Goal: Task Accomplishment & Management: Use online tool/utility

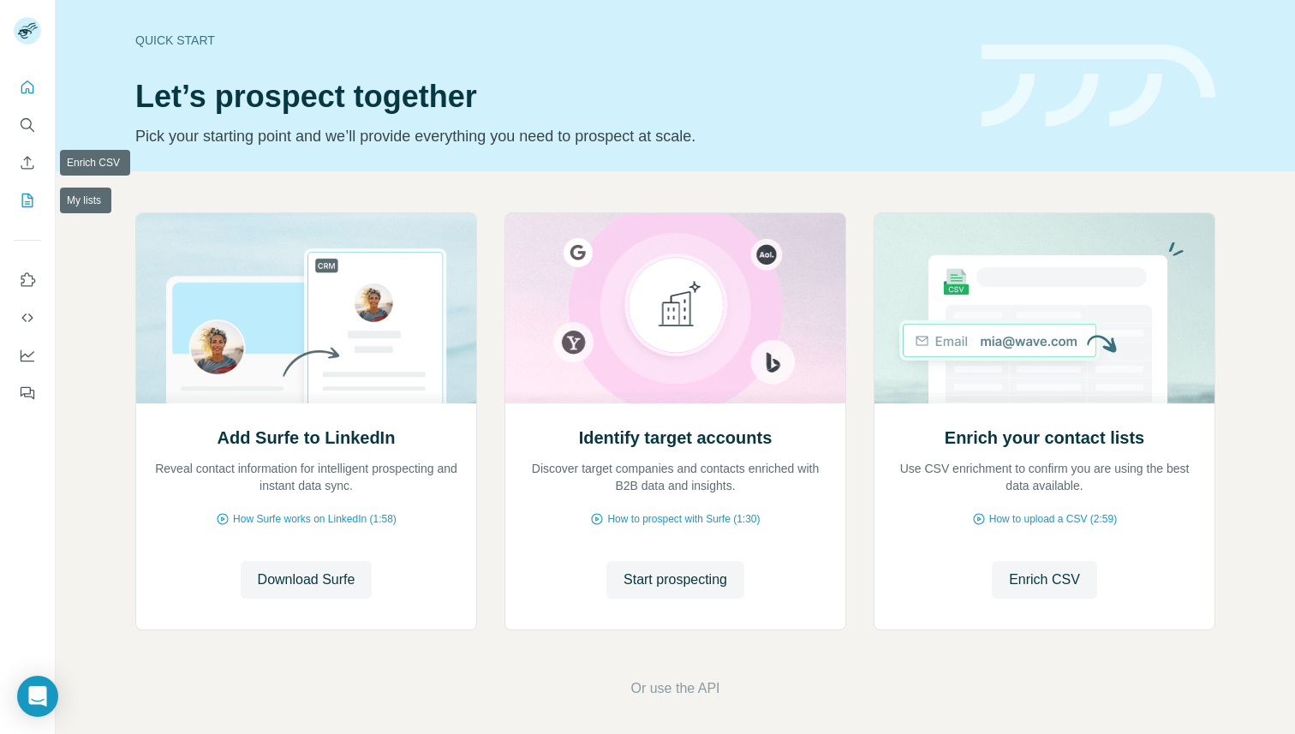
click at [28, 190] on button "My lists" at bounding box center [27, 200] width 27 height 31
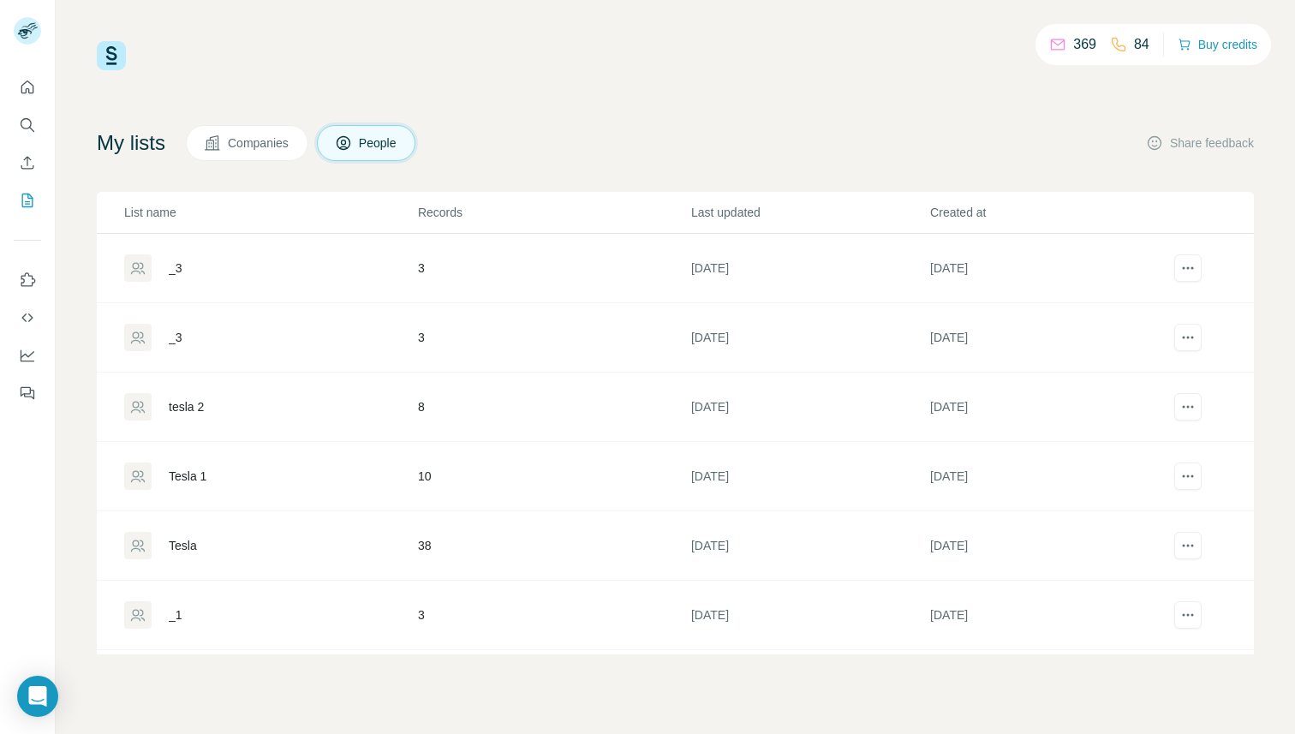
click at [176, 261] on div "_3" at bounding box center [176, 267] width 14 height 17
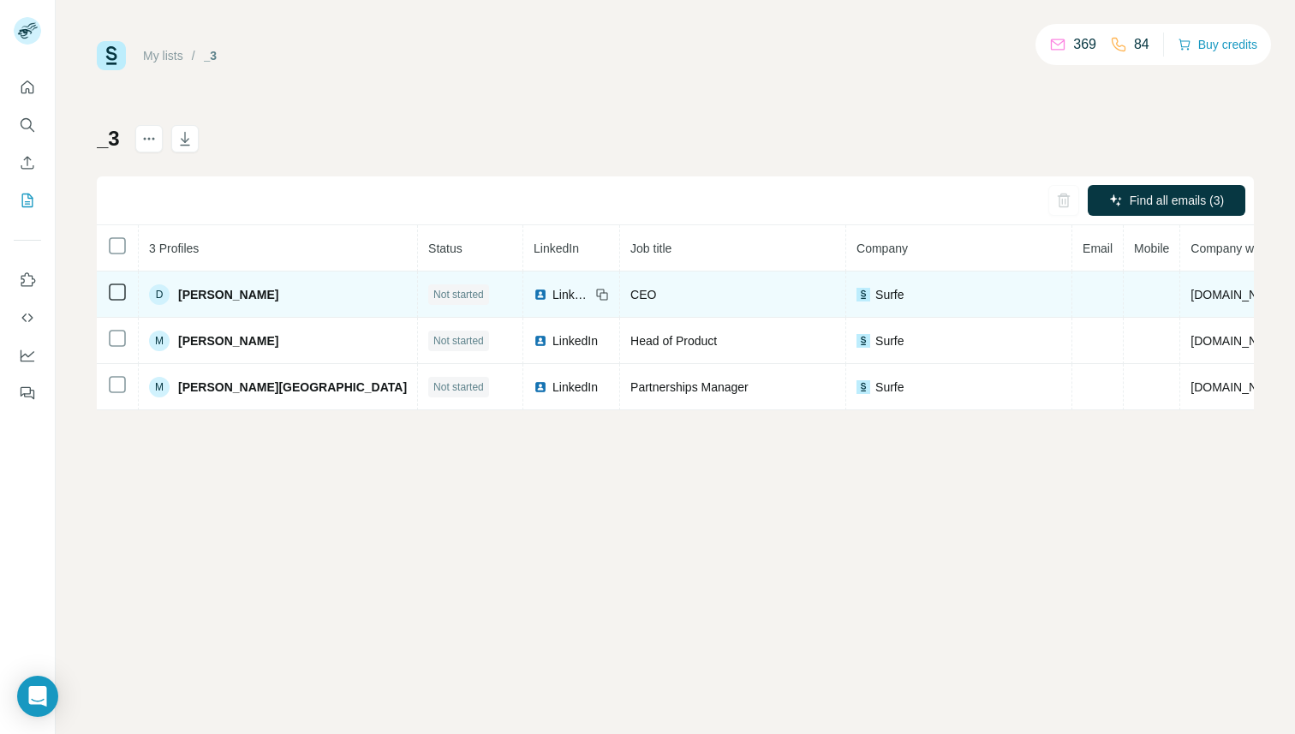
click at [104, 286] on td at bounding box center [118, 294] width 42 height 46
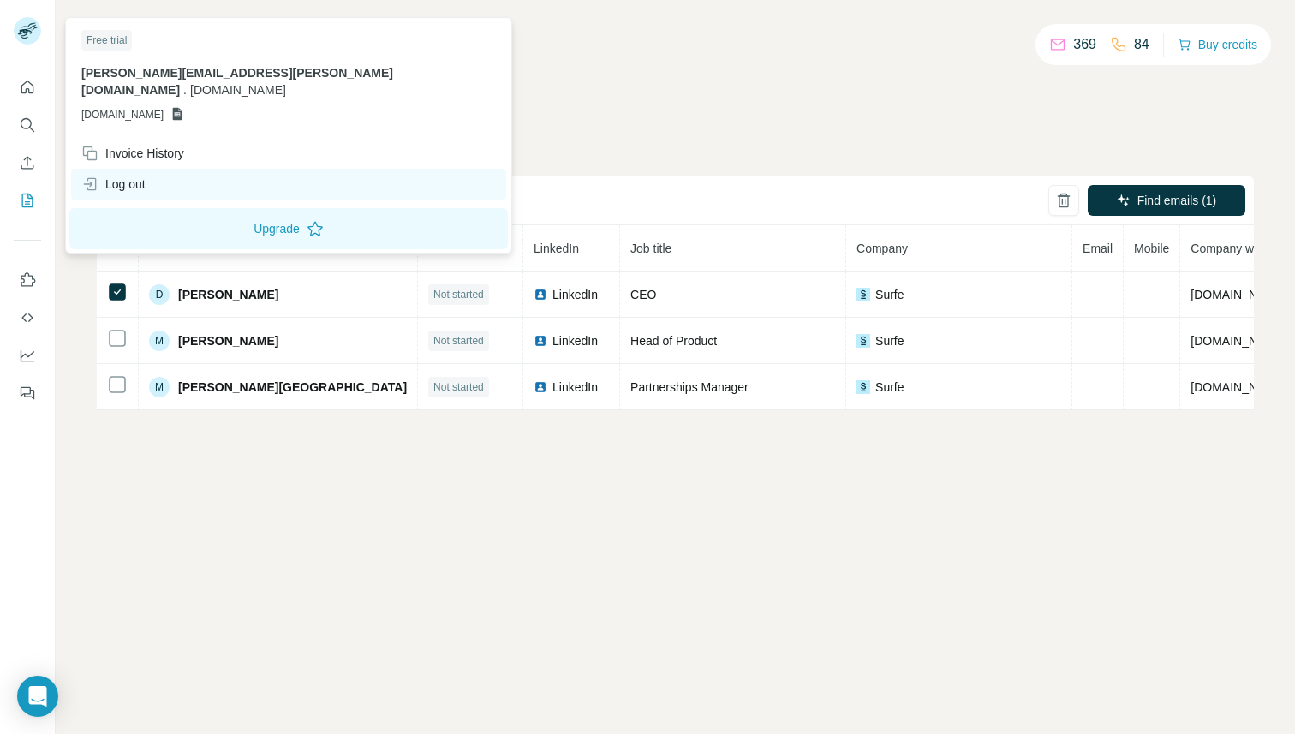
click at [115, 176] on div "Log out" at bounding box center [113, 184] width 64 height 17
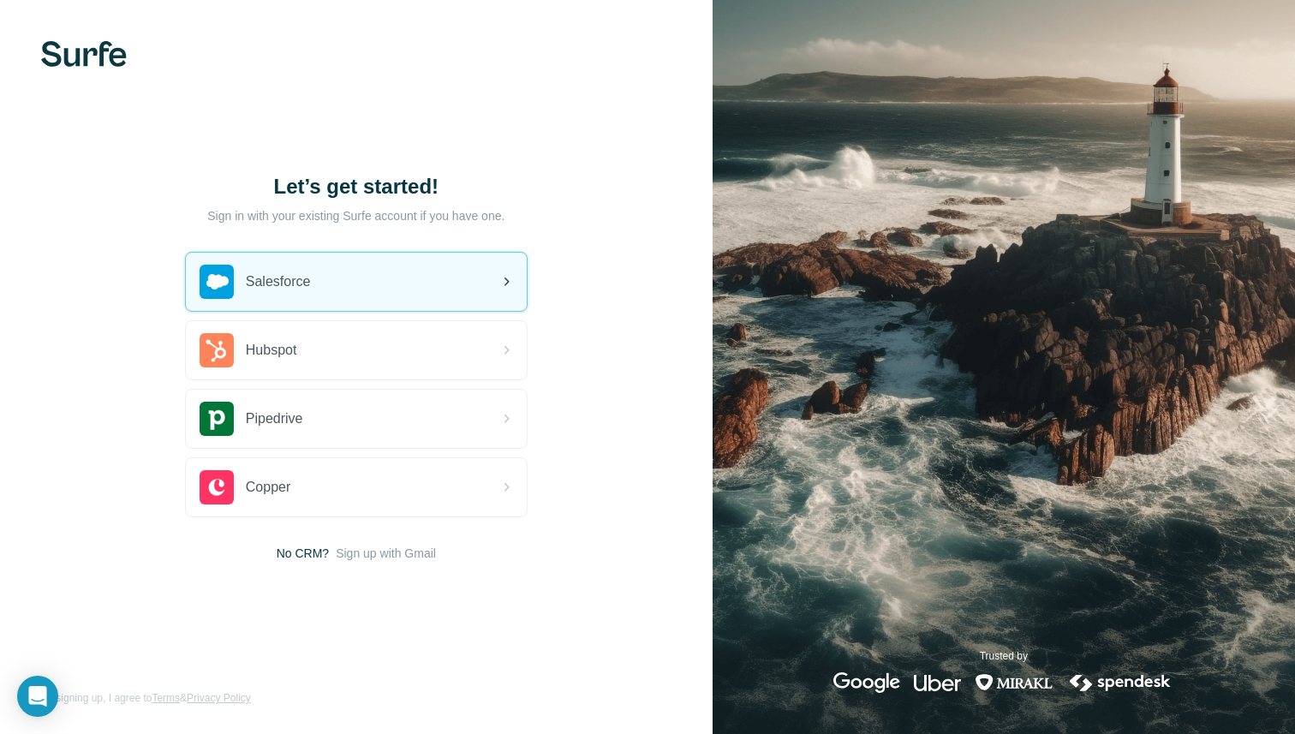
click at [301, 281] on span "Salesforce" at bounding box center [278, 281] width 65 height 21
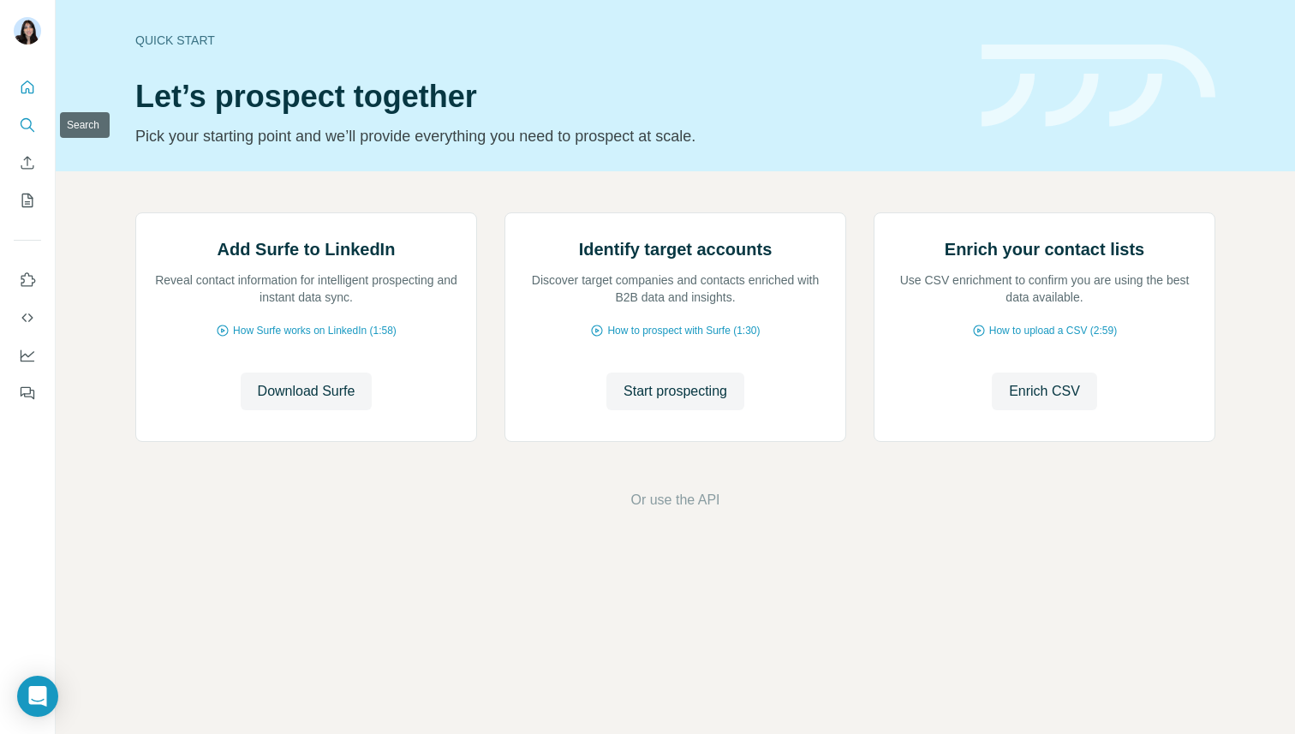
click at [33, 116] on icon "Search" at bounding box center [27, 124] width 17 height 17
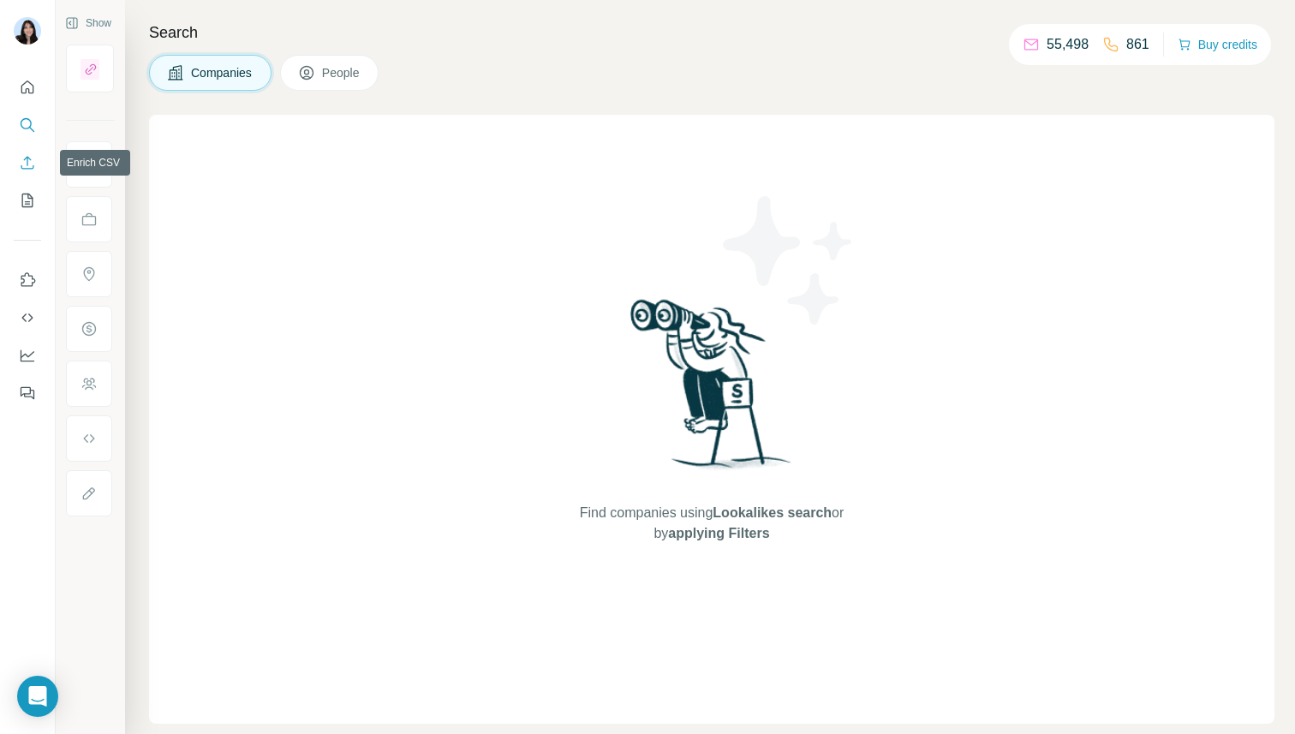
click at [27, 155] on icon "Enrich CSV" at bounding box center [27, 162] width 17 height 17
click at [24, 206] on icon "My lists" at bounding box center [27, 200] width 17 height 17
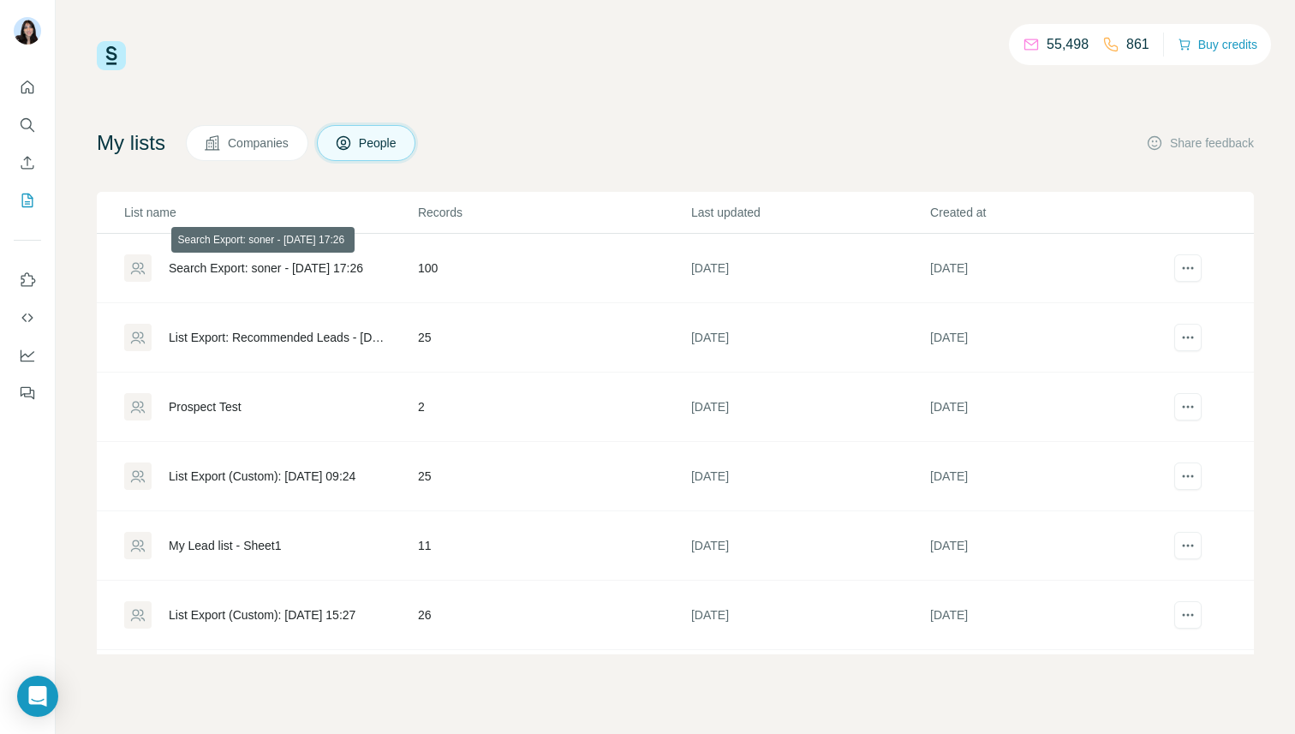
click at [180, 269] on div "Search Export: soner - [DATE] 17:26" at bounding box center [266, 267] width 194 height 17
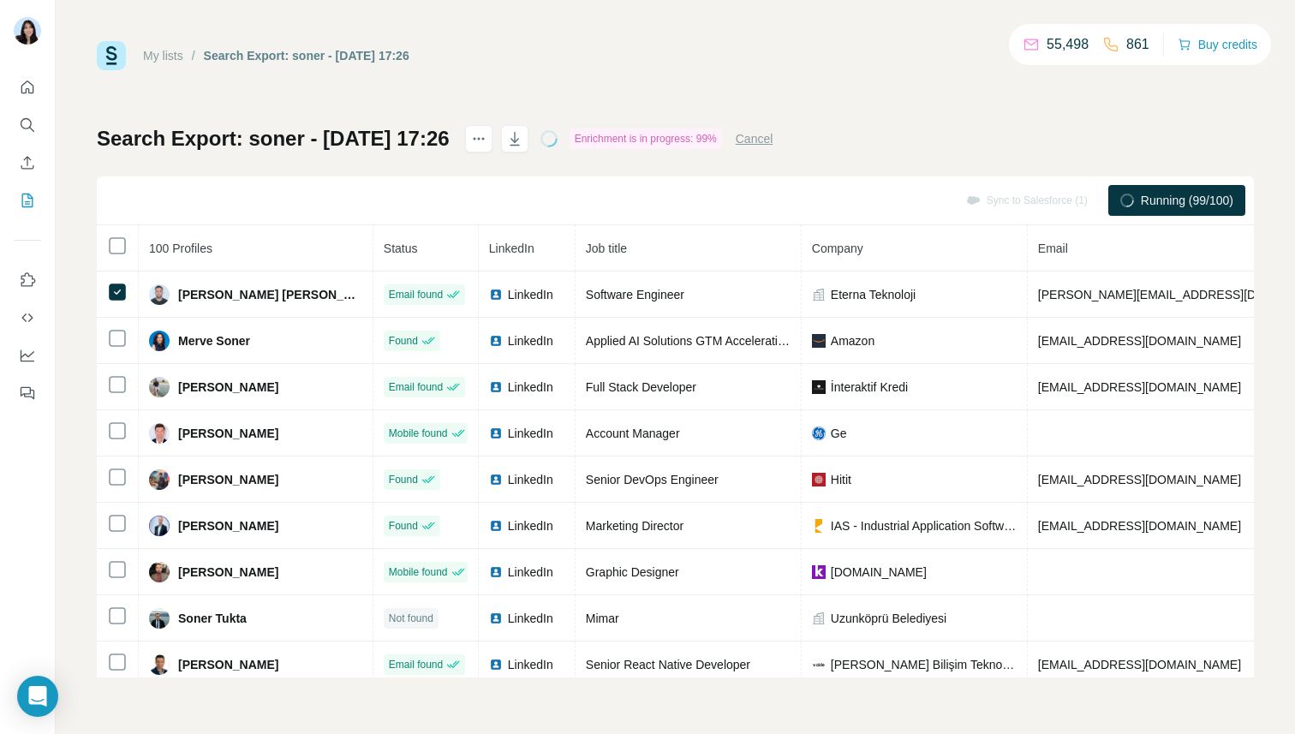
click at [990, 199] on div "Sync to Salesforce (1)" at bounding box center [1027, 200] width 146 height 31
click at [26, 117] on icon "Search" at bounding box center [27, 124] width 17 height 17
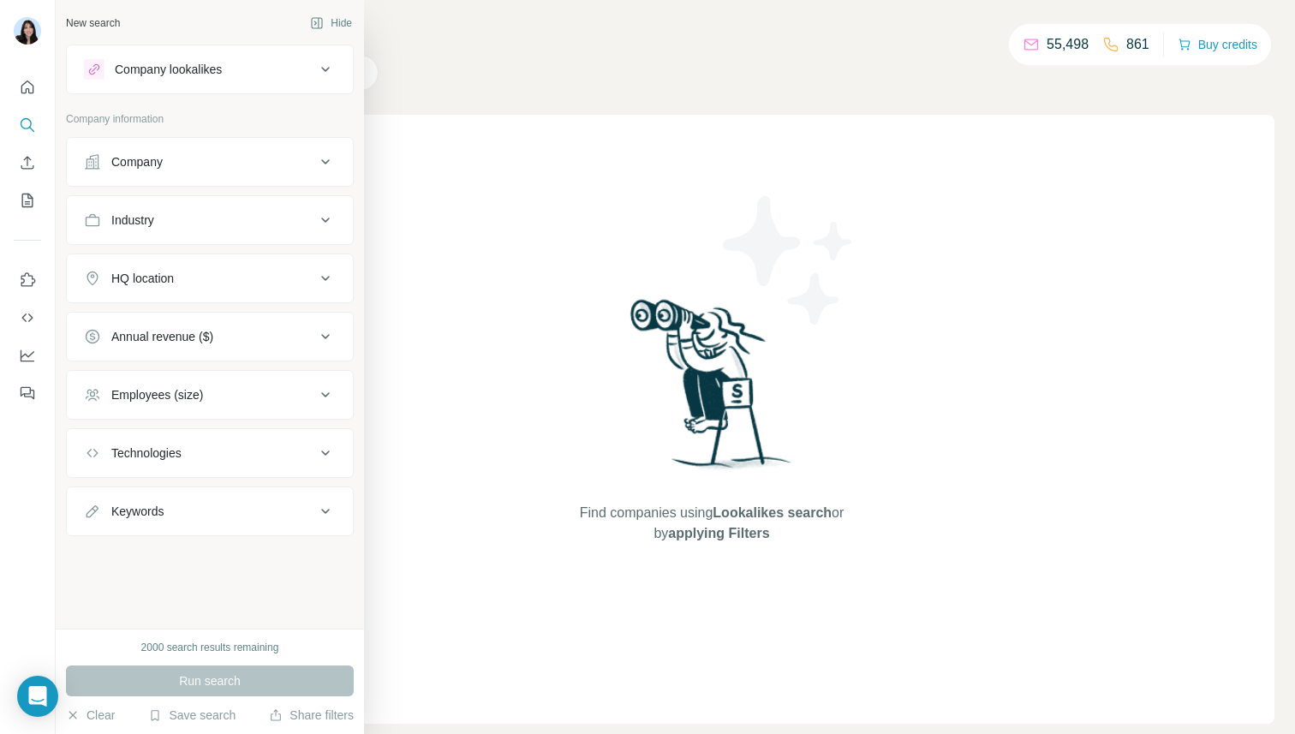
click at [143, 151] on button "Company" at bounding box center [210, 161] width 286 height 41
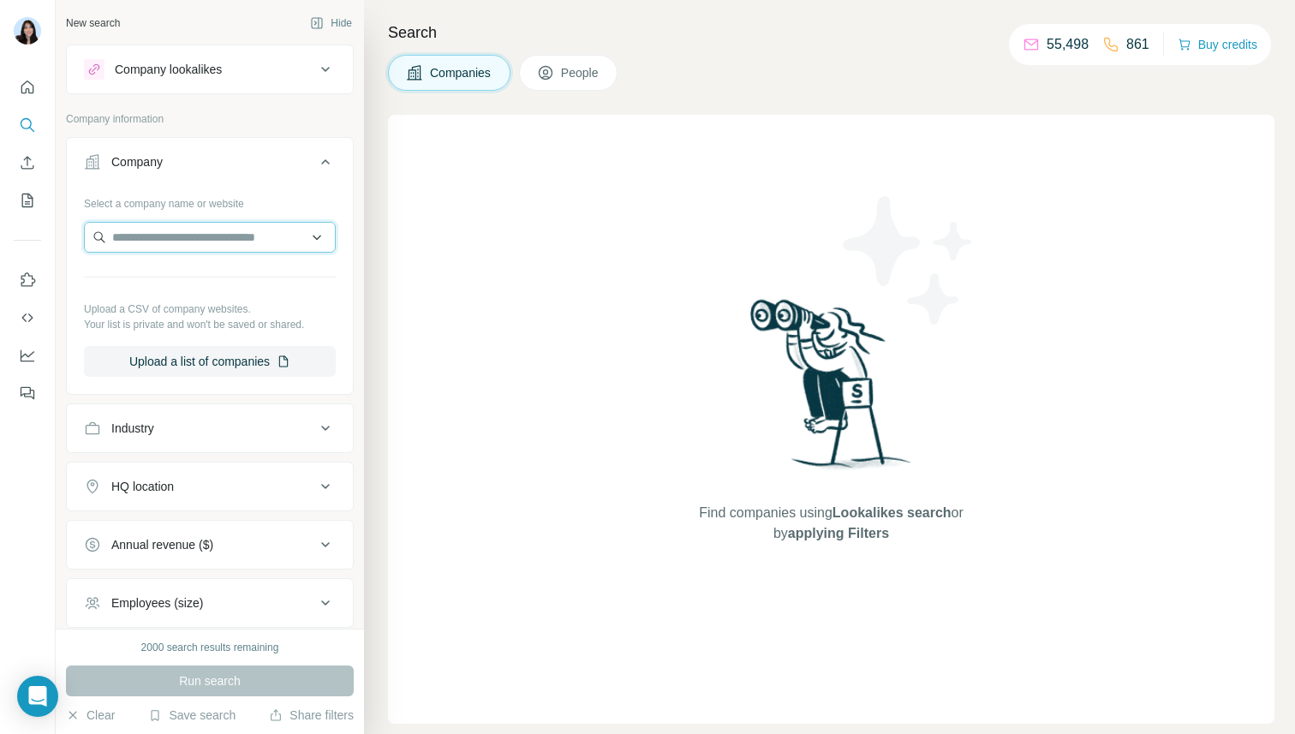
click at [155, 245] on input "text" at bounding box center [210, 237] width 252 height 31
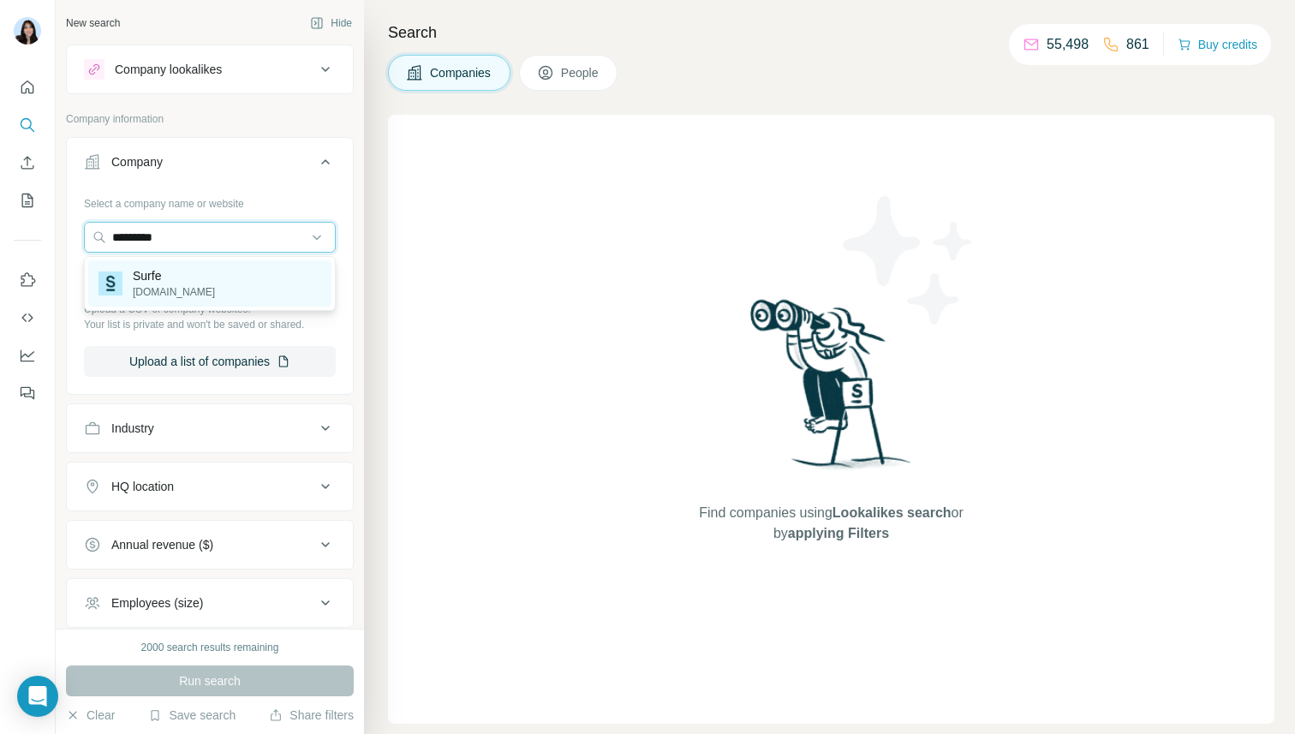
type input "*********"
click at [176, 289] on p "[DOMAIN_NAME]" at bounding box center [174, 291] width 82 height 15
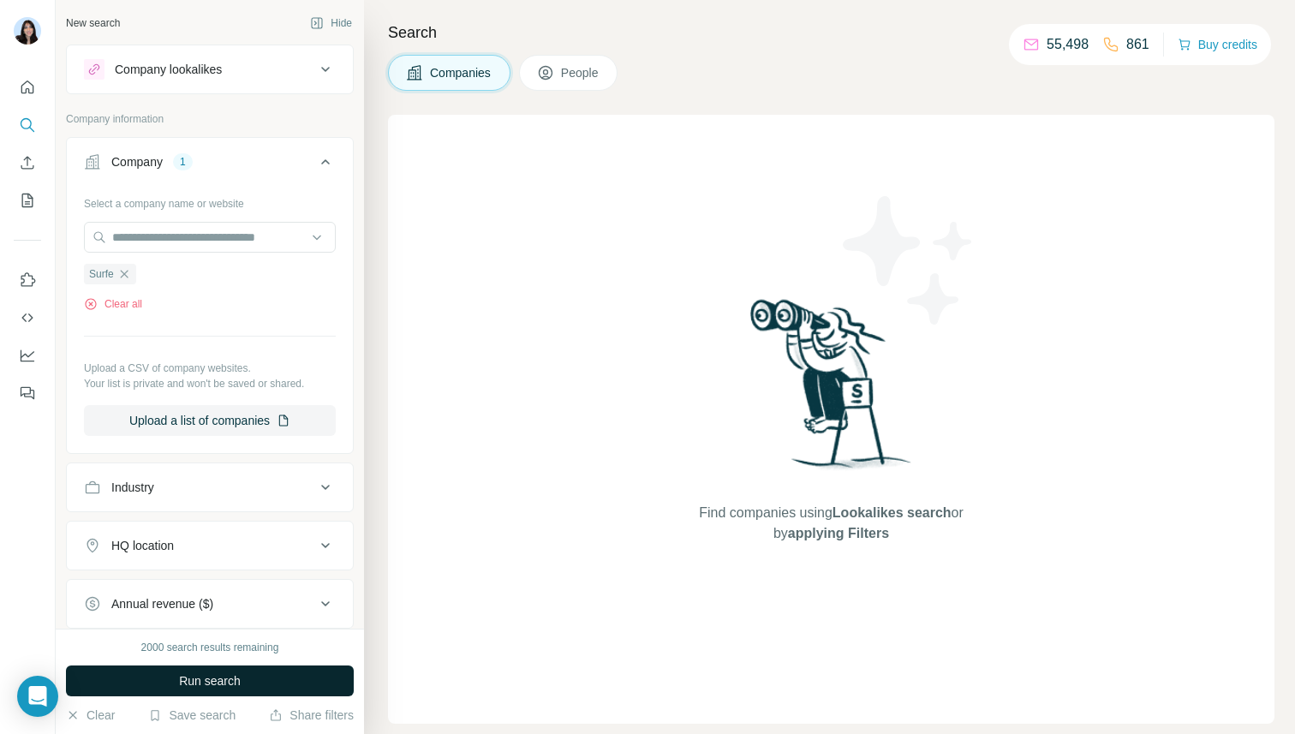
click at [217, 680] on span "Run search" at bounding box center [210, 680] width 62 height 17
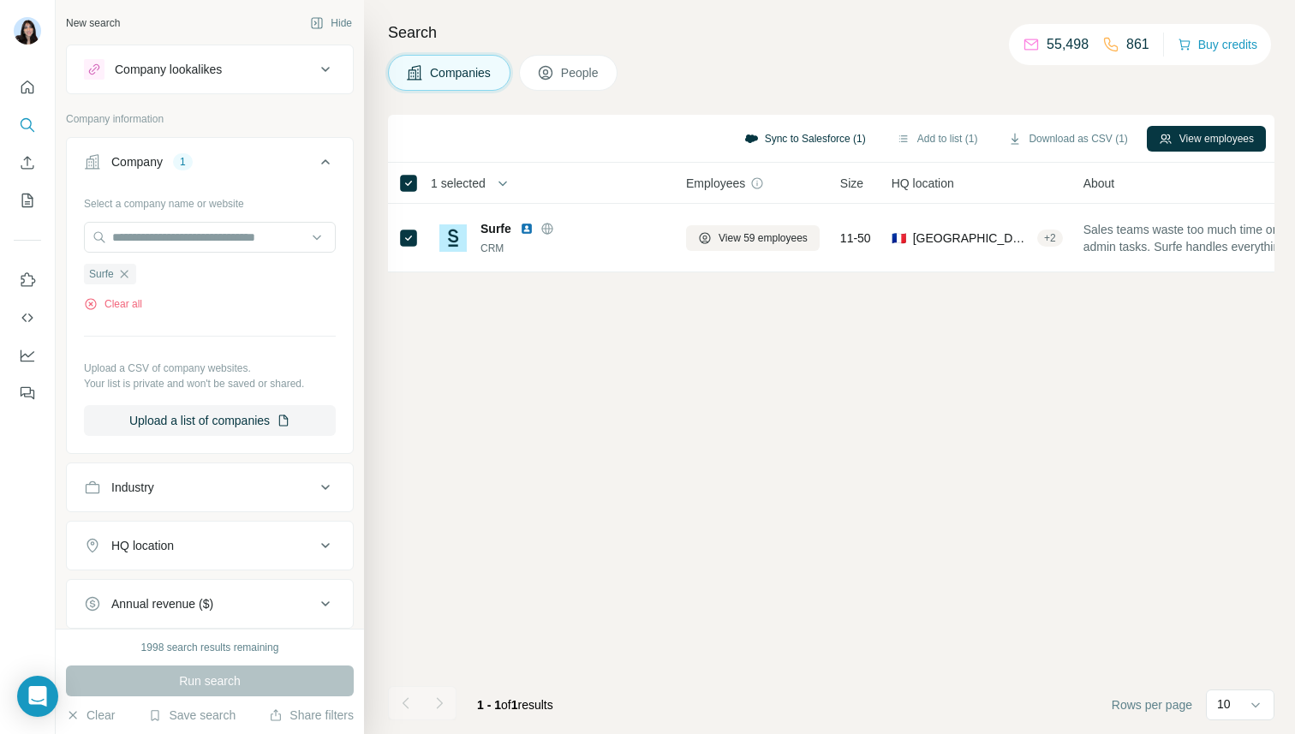
click at [747, 145] on button "Sync to Salesforce (1)" at bounding box center [805, 139] width 146 height 26
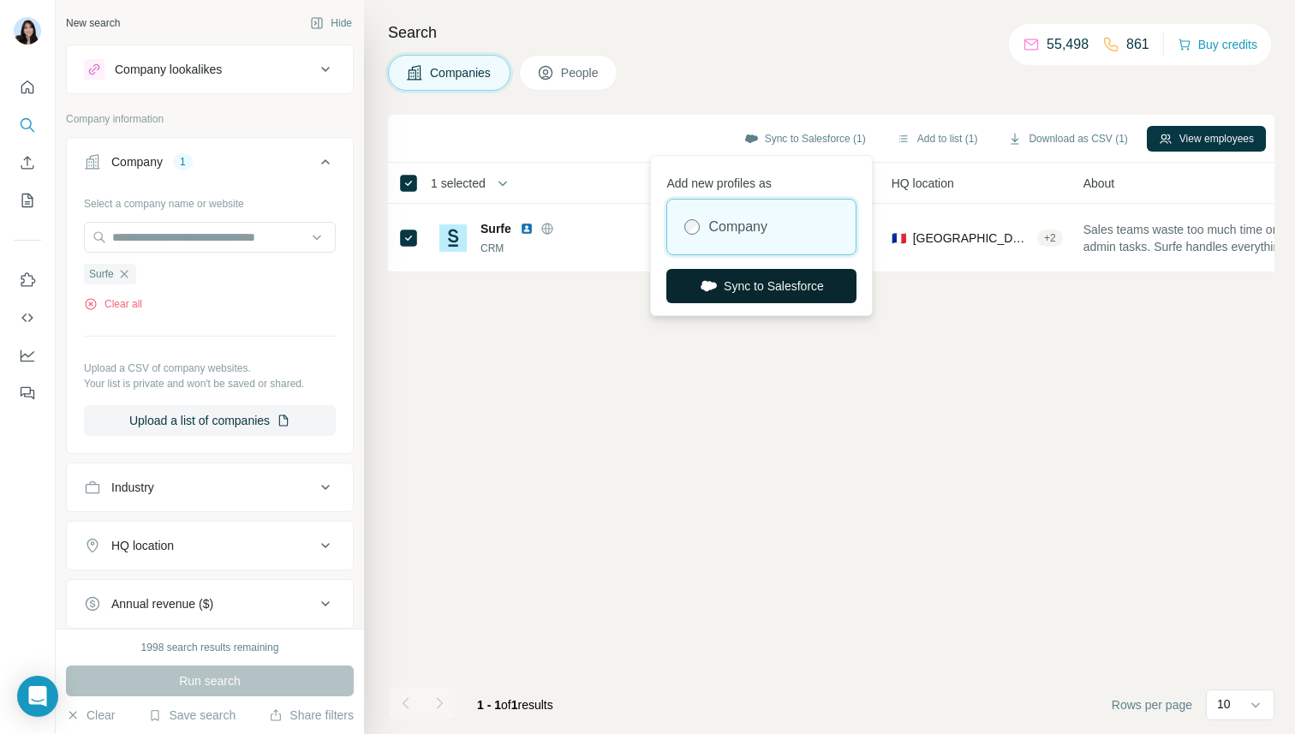
click at [729, 289] on button "Sync to Salesforce" at bounding box center [761, 286] width 190 height 34
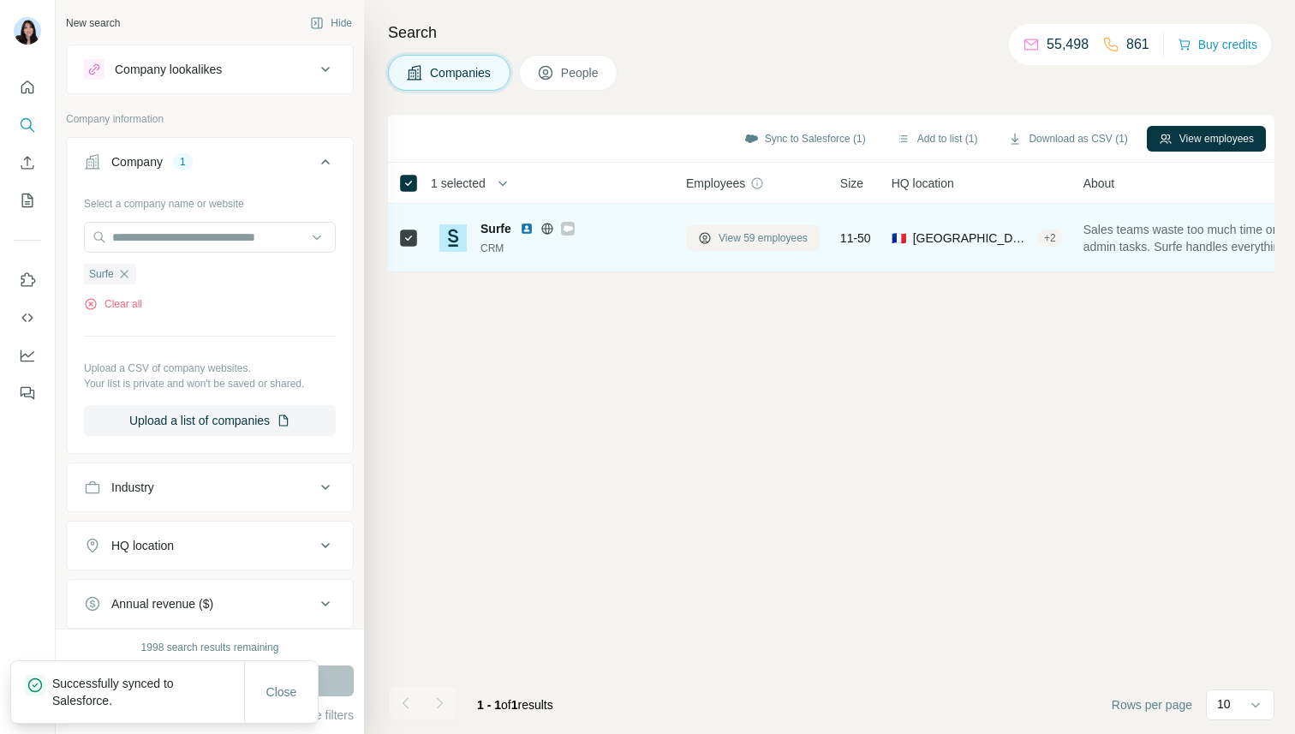
click at [721, 230] on span "View 59 employees" at bounding box center [762, 237] width 89 height 15
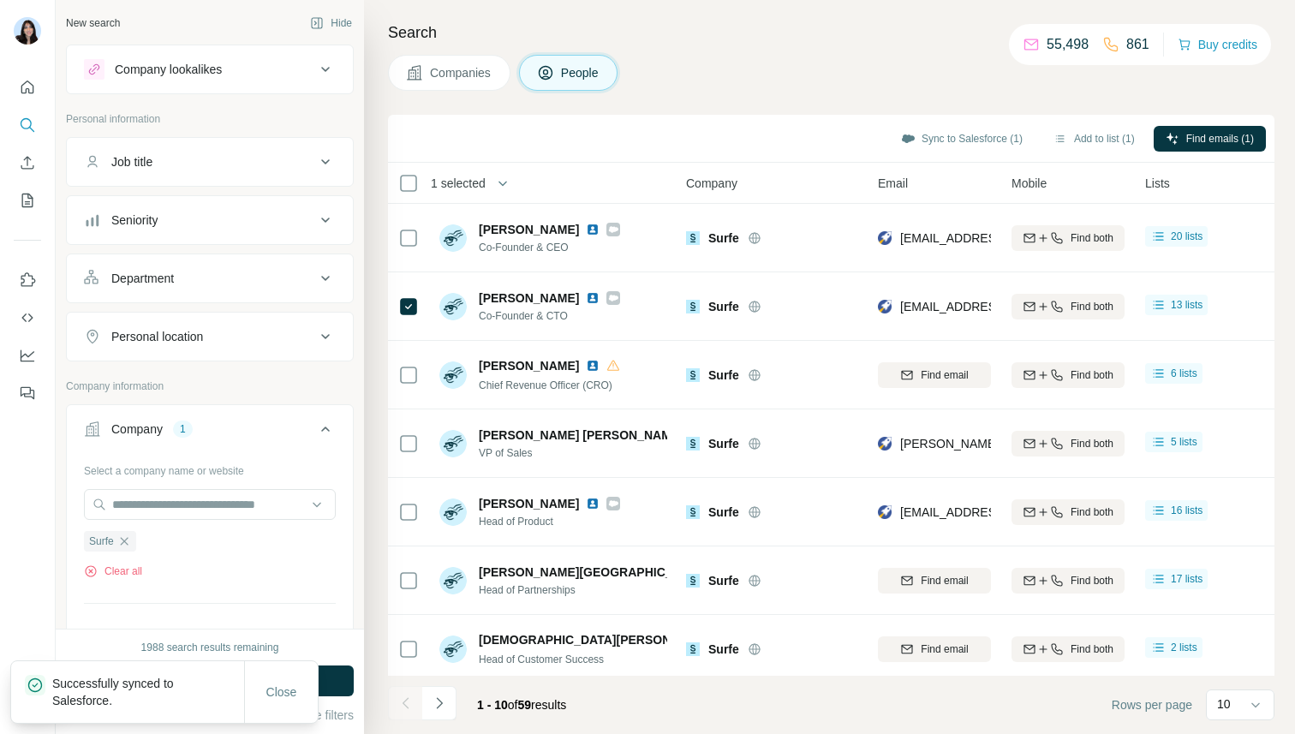
click at [902, 152] on div "Sync to Salesforce (1)" at bounding box center [962, 140] width 146 height 29
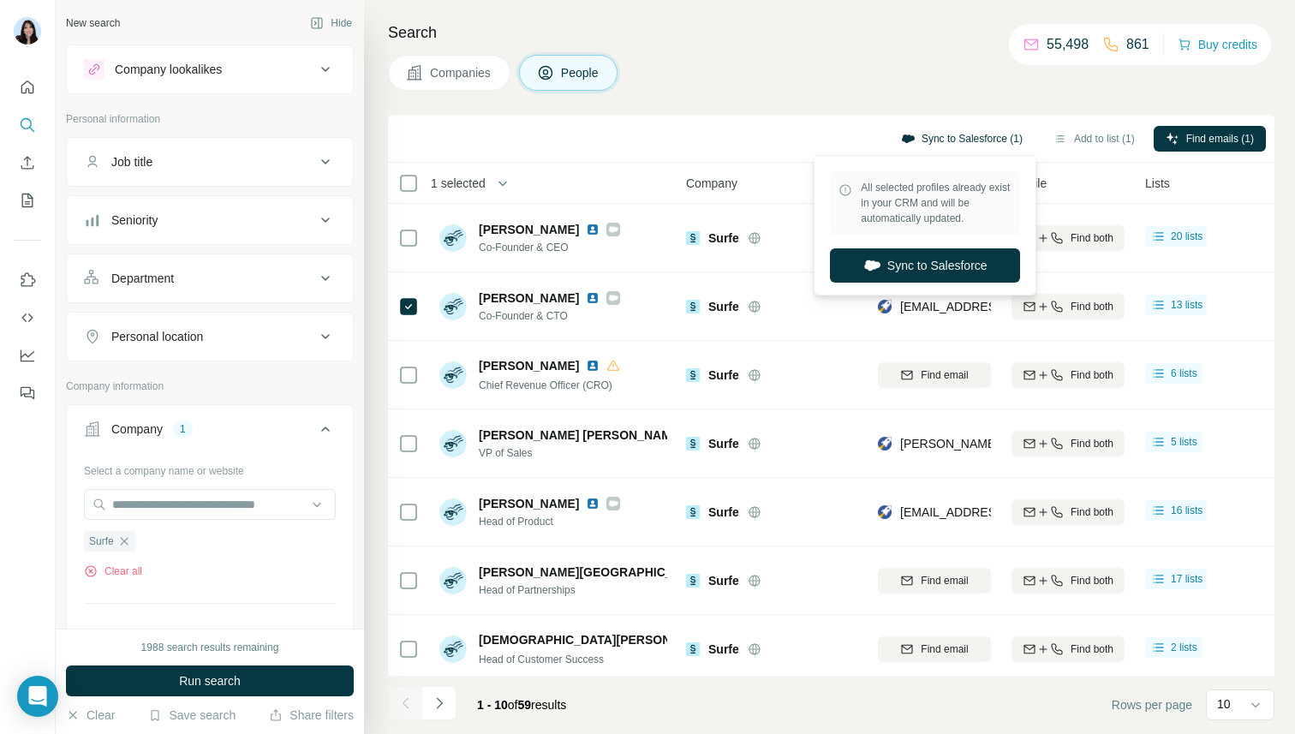
click at [900, 147] on button "Sync to Salesforce (1)" at bounding box center [962, 139] width 146 height 26
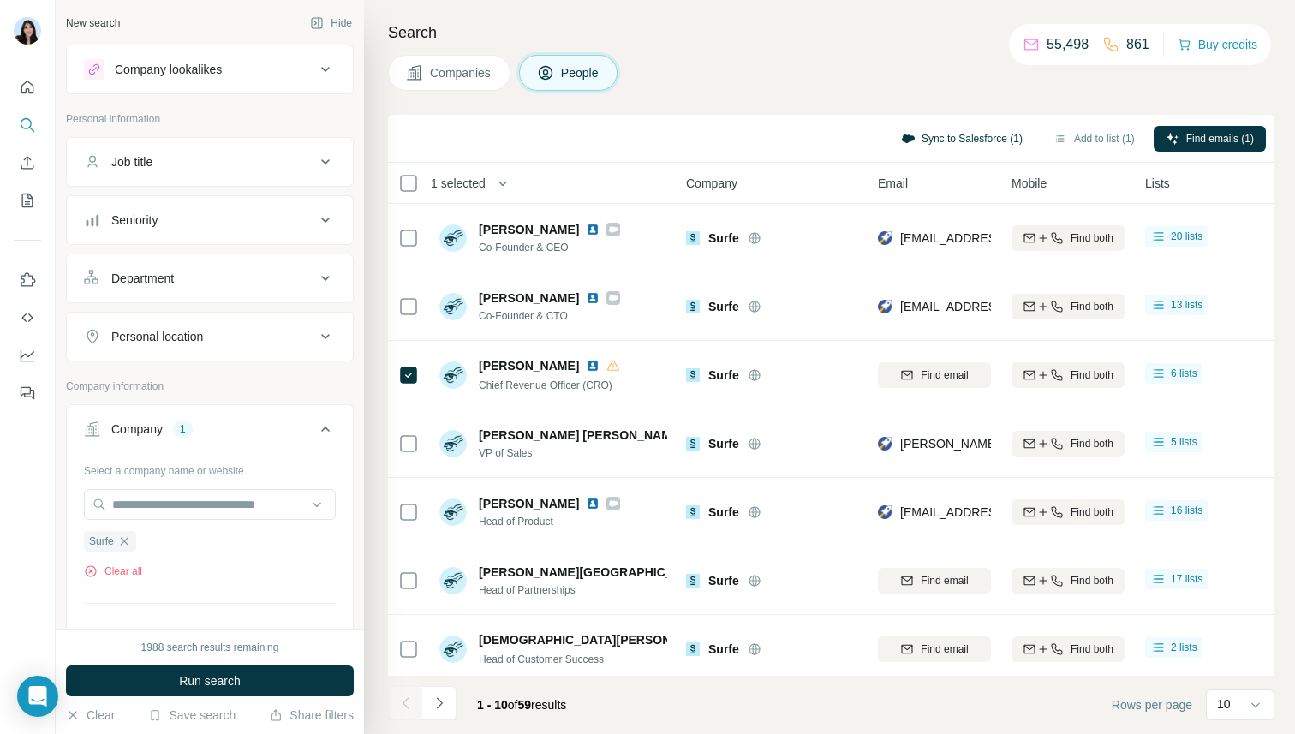
click at [925, 143] on button "Sync to Salesforce (1)" at bounding box center [962, 139] width 146 height 26
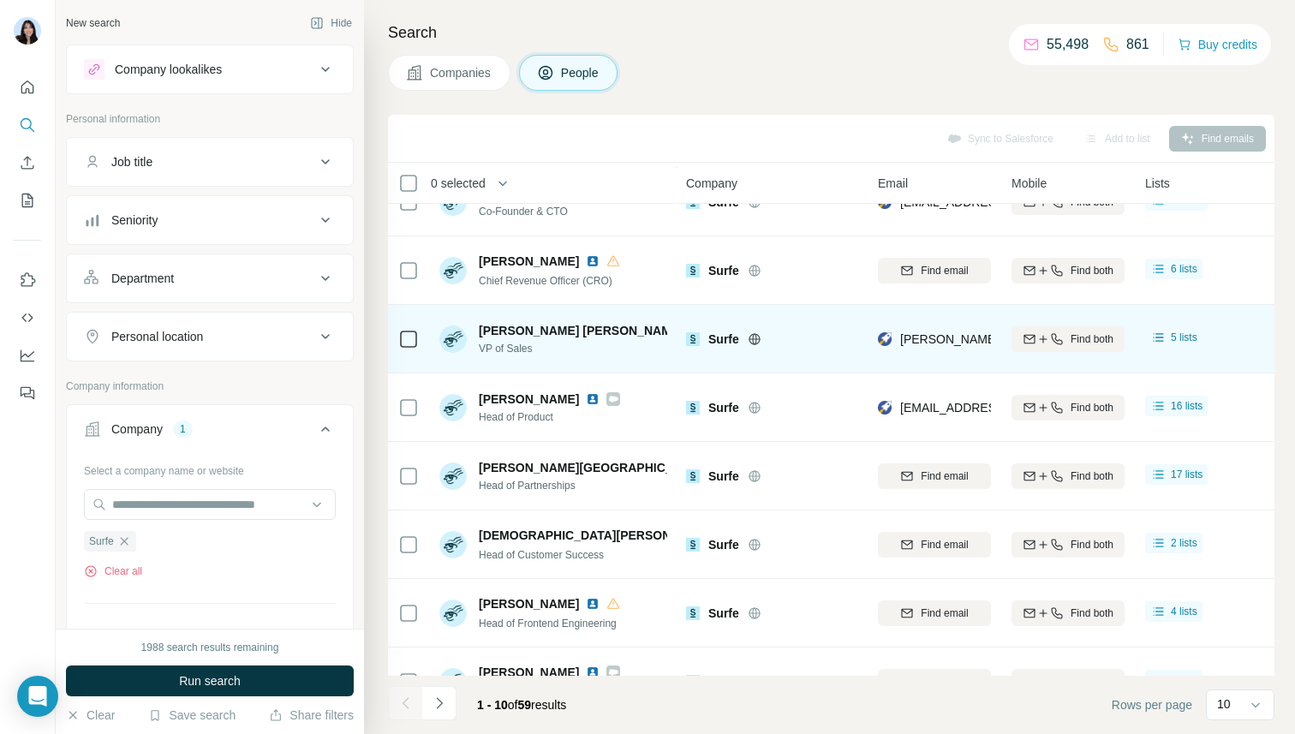
scroll to position [179, 0]
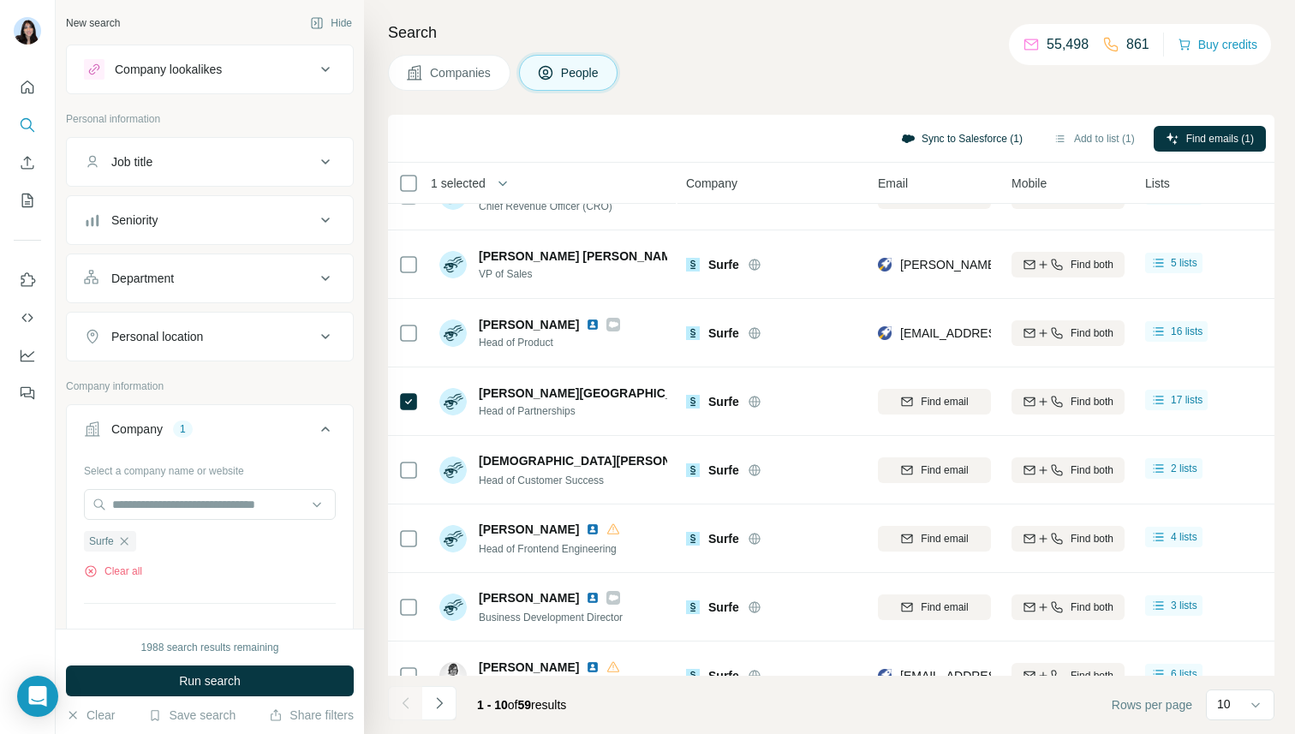
click at [902, 135] on icon "button" at bounding box center [908, 138] width 13 height 9
click at [886, 97] on div "Search Companies People Sync to Salesforce (1) Add to list (1) Find emails (1) …" at bounding box center [829, 367] width 931 height 734
click at [986, 133] on button "Sync to Salesforce (1)" at bounding box center [962, 139] width 146 height 26
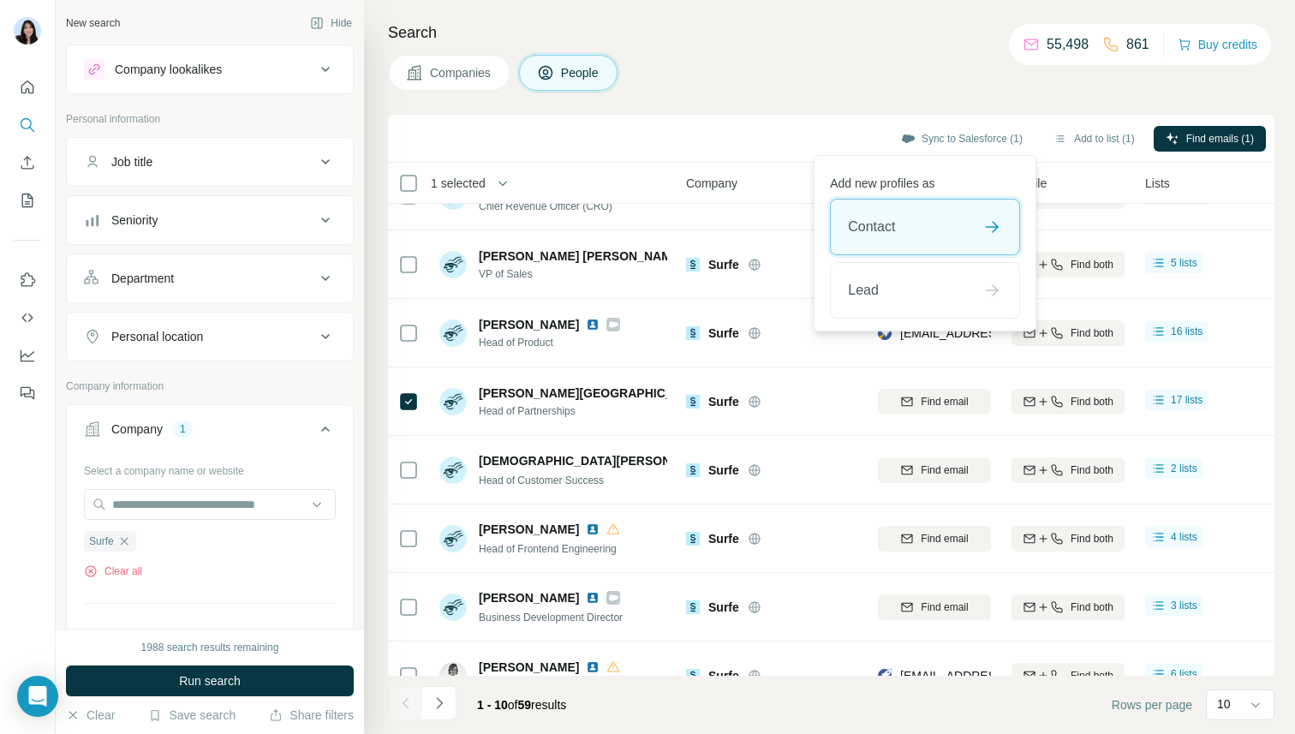
click at [963, 229] on div "Contact" at bounding box center [925, 227] width 188 height 55
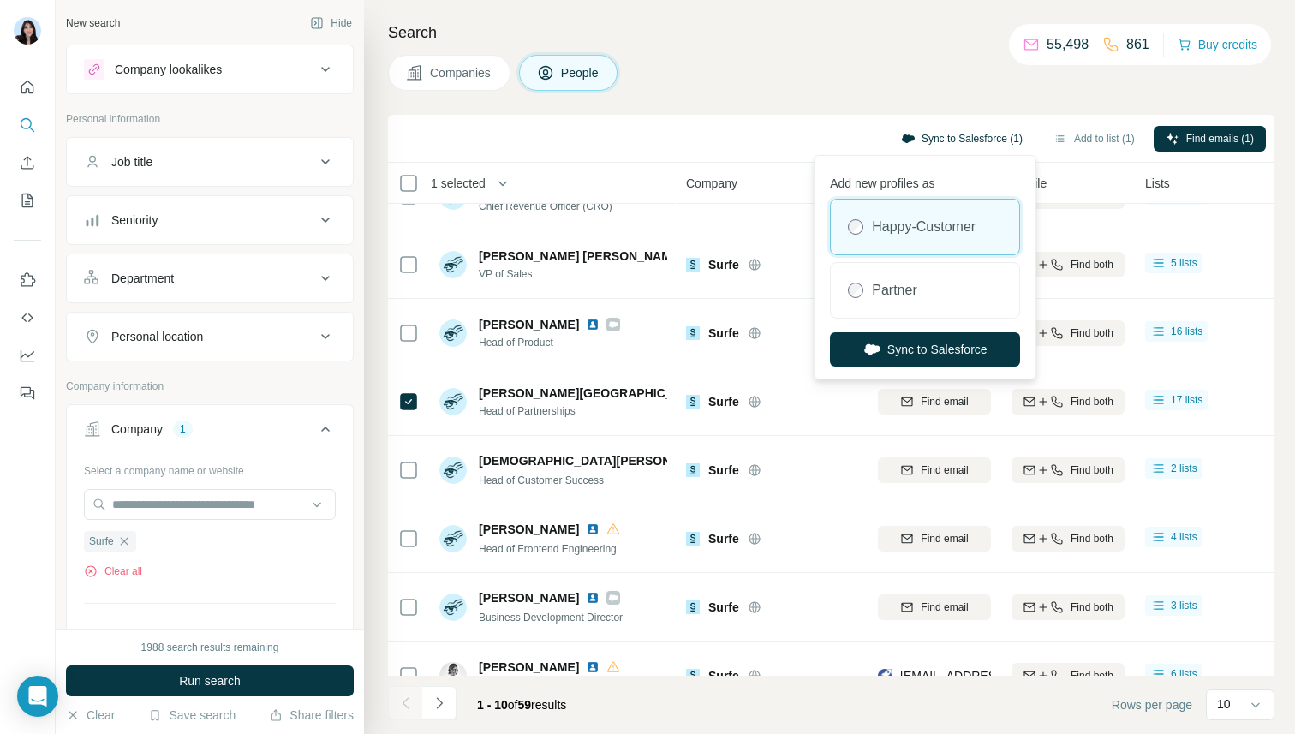
click at [944, 147] on button "Sync to Salesforce (1)" at bounding box center [962, 139] width 146 height 26
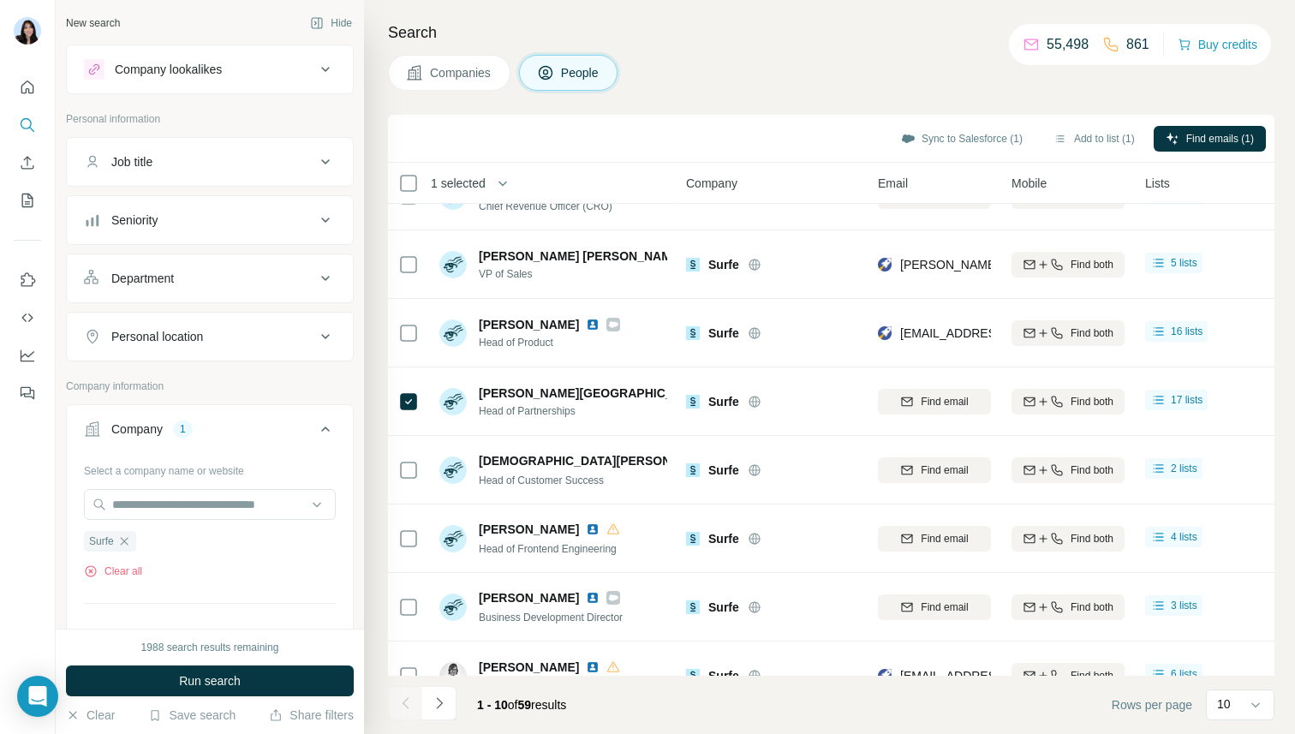
click at [938, 93] on div "Search Companies People Sync to Salesforce (1) Add to list (1) Find emails (1) …" at bounding box center [829, 367] width 931 height 734
click at [942, 134] on button "Sync to Salesforce (1)" at bounding box center [962, 139] width 146 height 26
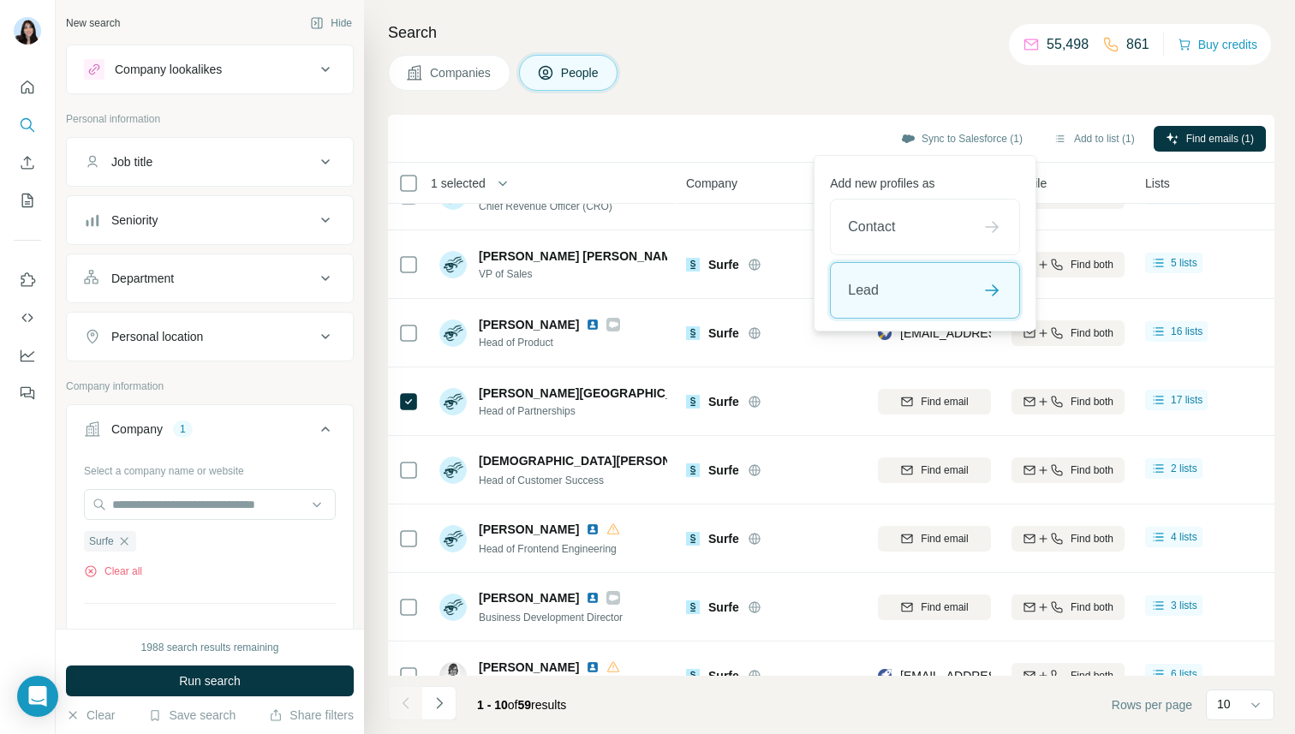
click at [928, 291] on div "Lead" at bounding box center [925, 290] width 188 height 55
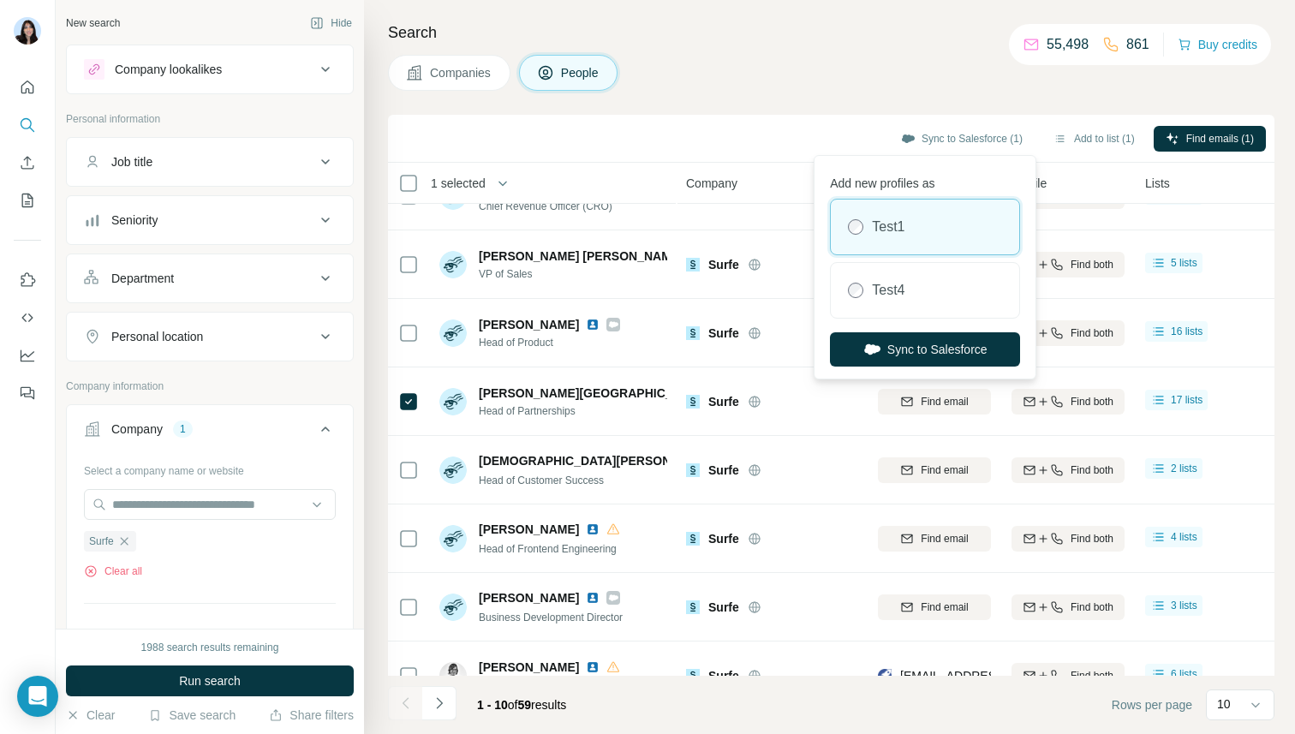
click at [919, 79] on div "Companies People" at bounding box center [831, 73] width 886 height 36
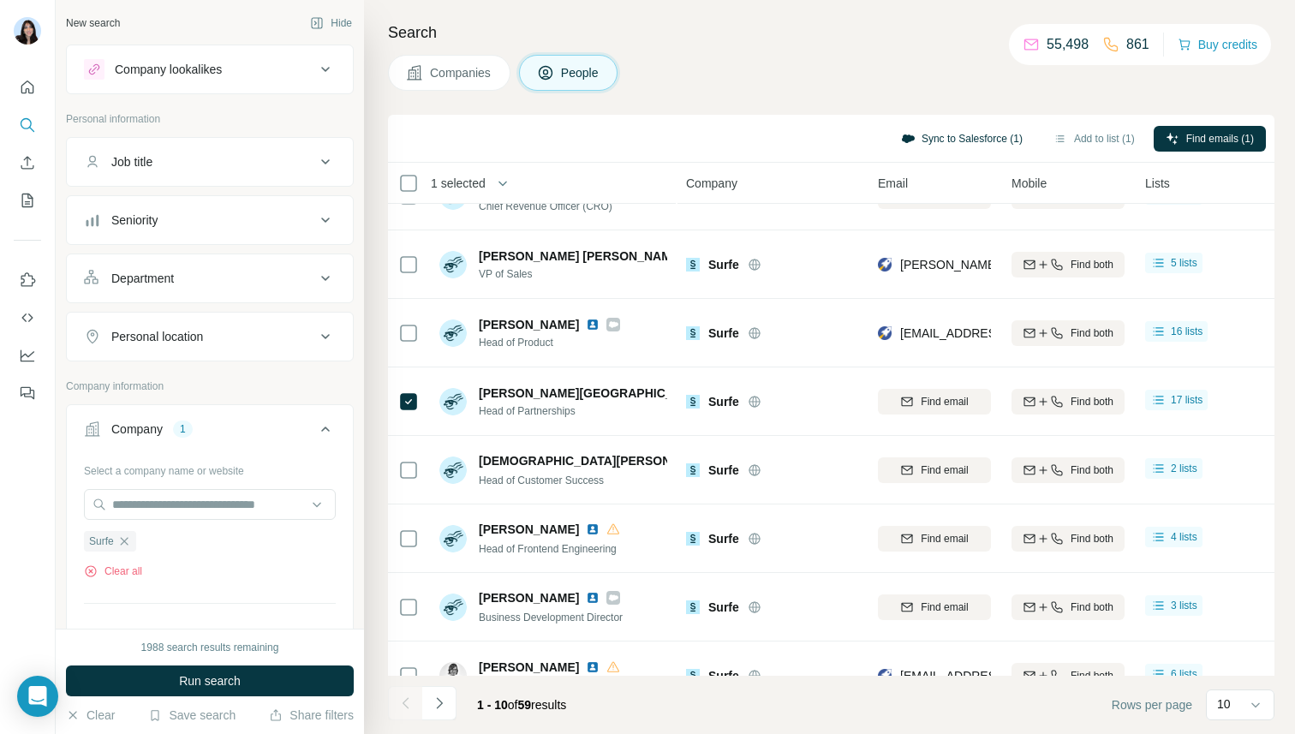
click at [934, 126] on button "Sync to Salesforce (1)" at bounding box center [962, 139] width 146 height 26
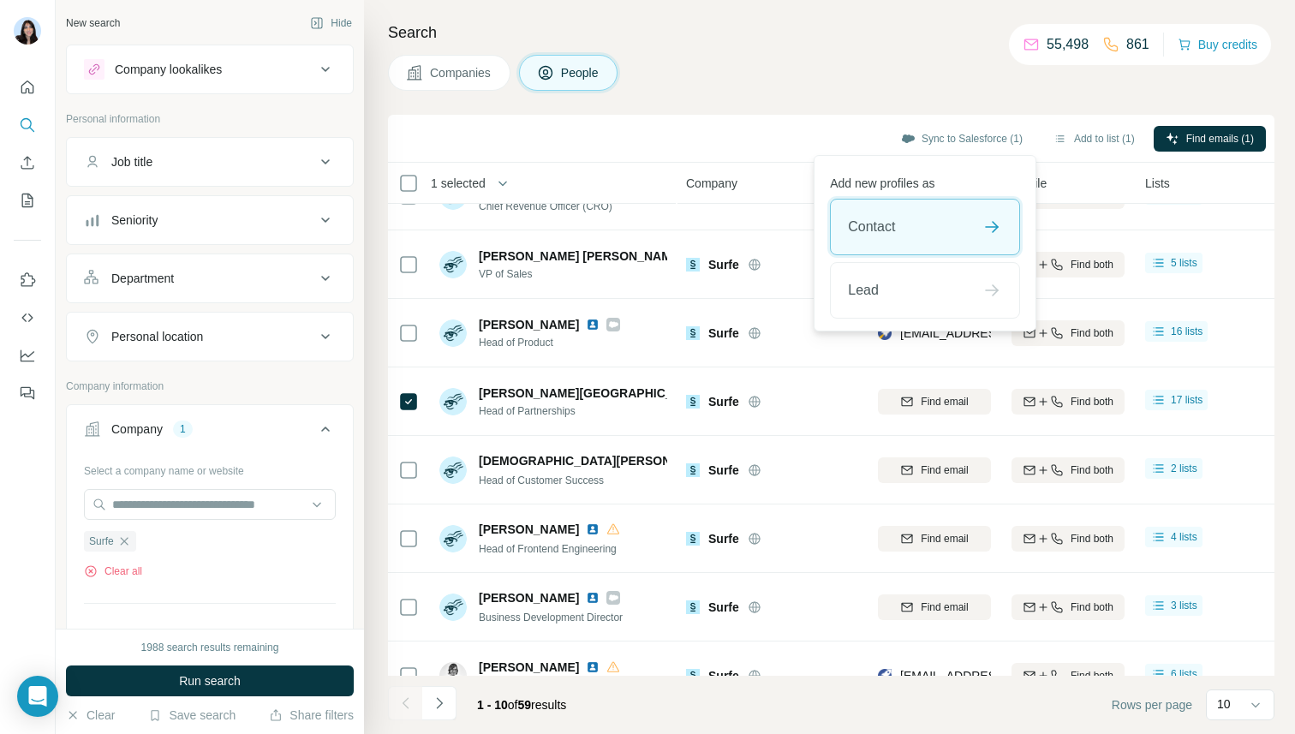
click at [928, 216] on div "Contact" at bounding box center [925, 227] width 188 height 55
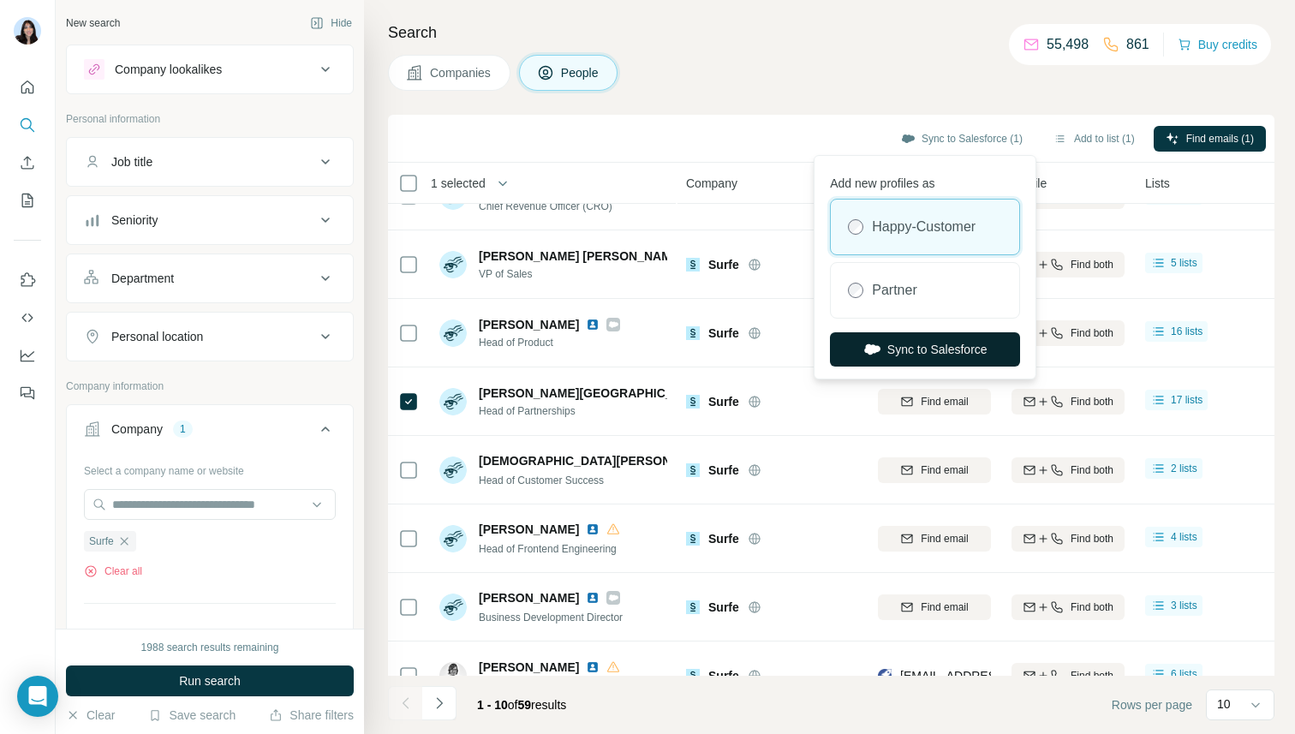
click at [891, 353] on button "Sync to Salesforce" at bounding box center [925, 349] width 190 height 34
